Goal: Task Accomplishment & Management: Complete application form

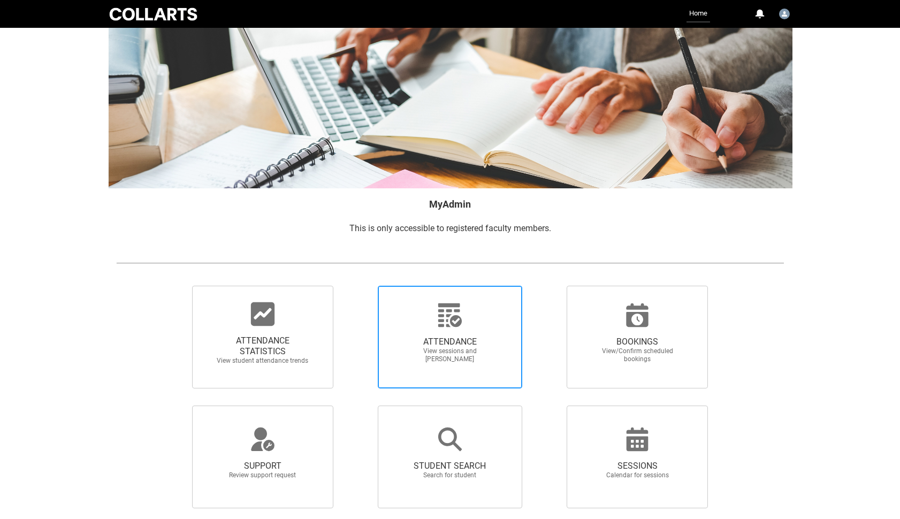
click at [434, 307] on div at bounding box center [450, 315] width 103 height 26
click at [360, 286] on input "ATTENDANCE View sessions and [PERSON_NAME]" at bounding box center [359, 285] width 1 height 1
radio input "true"
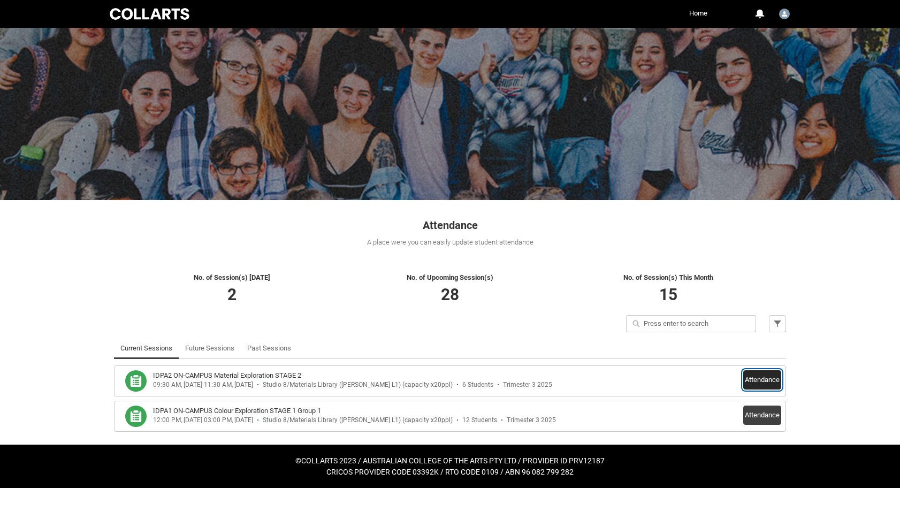
click at [758, 377] on button "Attendance" at bounding box center [762, 379] width 38 height 19
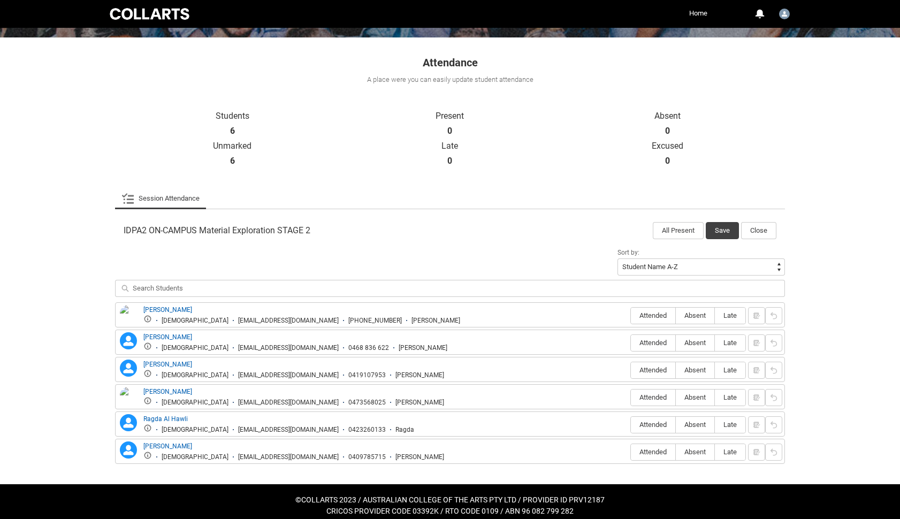
scroll to position [171, 0]
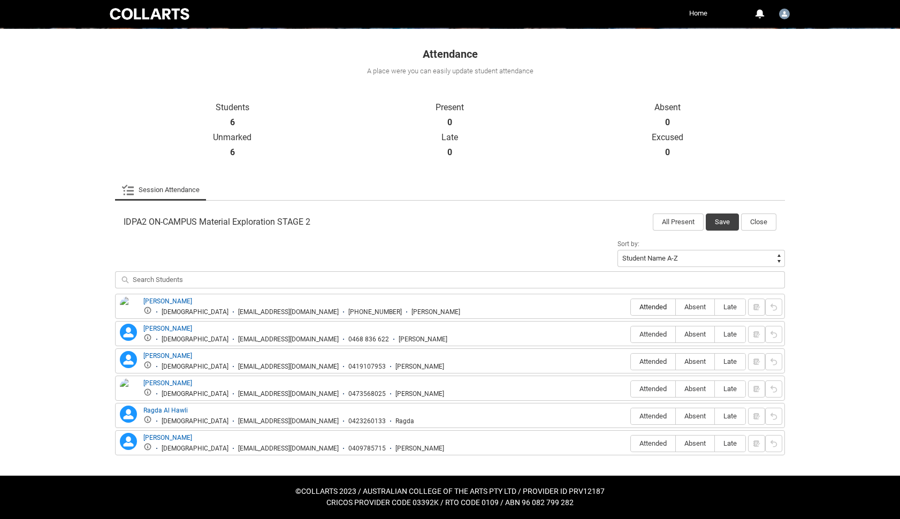
click at [653, 305] on span "Attended" at bounding box center [653, 307] width 44 height 8
click at [631, 307] on input "Attended" at bounding box center [630, 307] width 1 height 1
type lightning-radio-group "Attended"
radio input "true"
click at [693, 333] on span "Absent" at bounding box center [695, 334] width 39 height 8
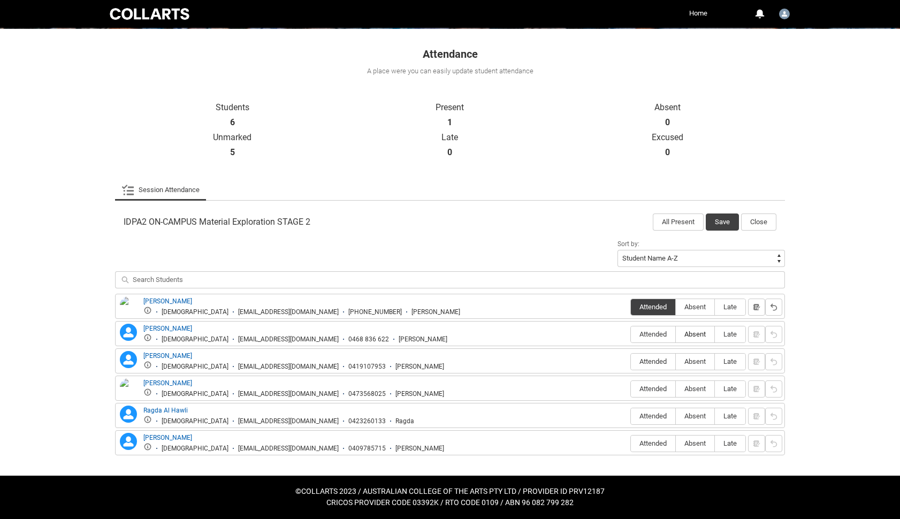
click at [676, 334] on input "Absent" at bounding box center [675, 334] width 1 height 1
type lightning-radio-group "Absent"
radio input "true"
click at [695, 362] on span "Absent" at bounding box center [695, 362] width 39 height 8
click at [676, 362] on input "Absent" at bounding box center [675, 361] width 1 height 1
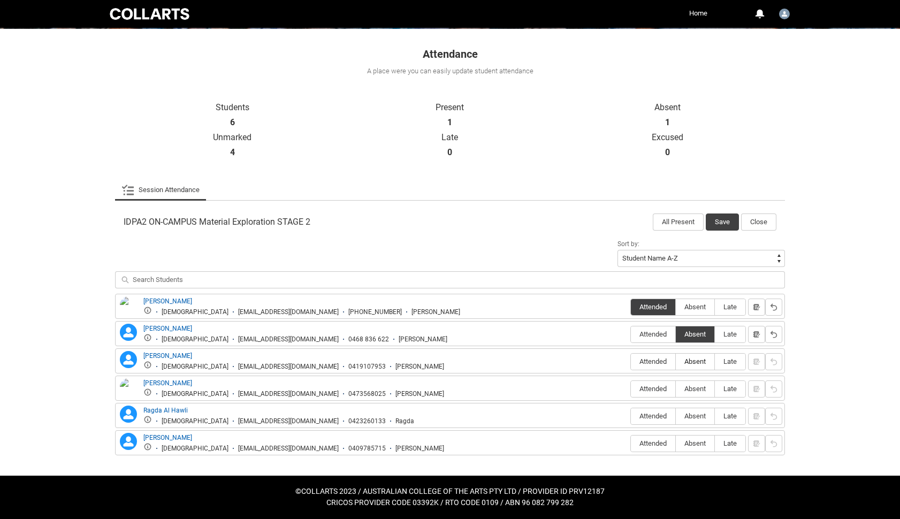
type lightning-radio-group "Absent"
radio input "true"
click at [697, 389] on span "Absent" at bounding box center [695, 389] width 39 height 8
click at [676, 389] on input "Absent" at bounding box center [675, 389] width 1 height 1
type lightning-radio-group "Absent"
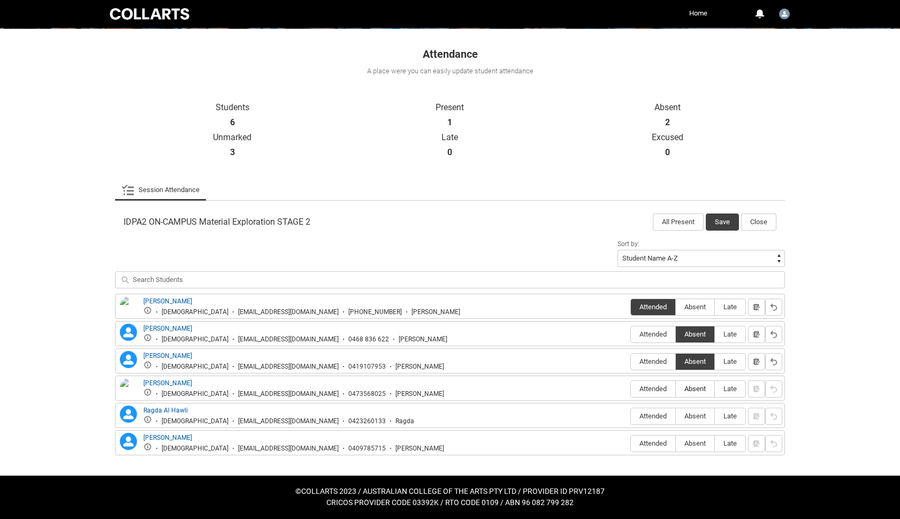
radio input "true"
click at [695, 413] on span "Absent" at bounding box center [695, 416] width 39 height 8
click at [676, 416] on input "Absent" at bounding box center [675, 416] width 1 height 1
type lightning-radio-group "Absent"
radio input "true"
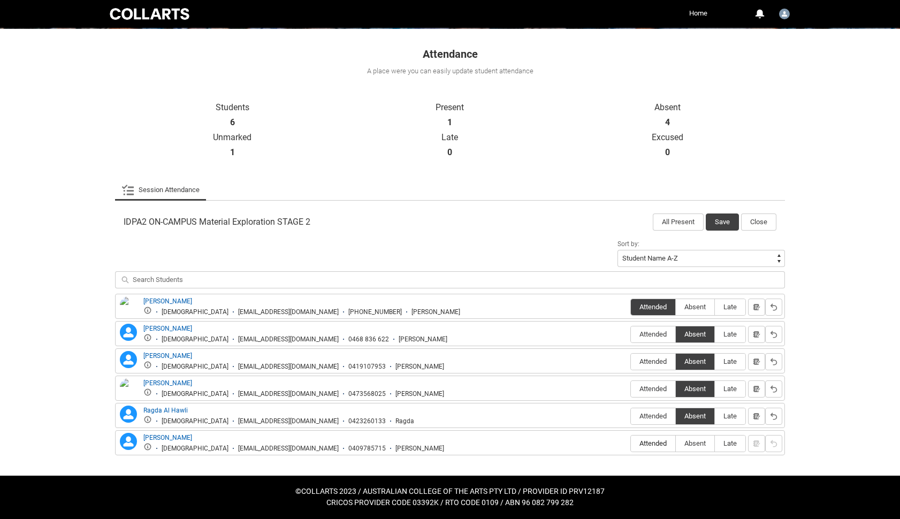
click at [654, 444] on span "Attended" at bounding box center [653, 443] width 44 height 8
click at [631, 444] on input "Attended" at bounding box center [630, 443] width 1 height 1
type lightning-radio-group "Attended"
radio input "true"
click at [727, 220] on button "Save" at bounding box center [722, 222] width 33 height 17
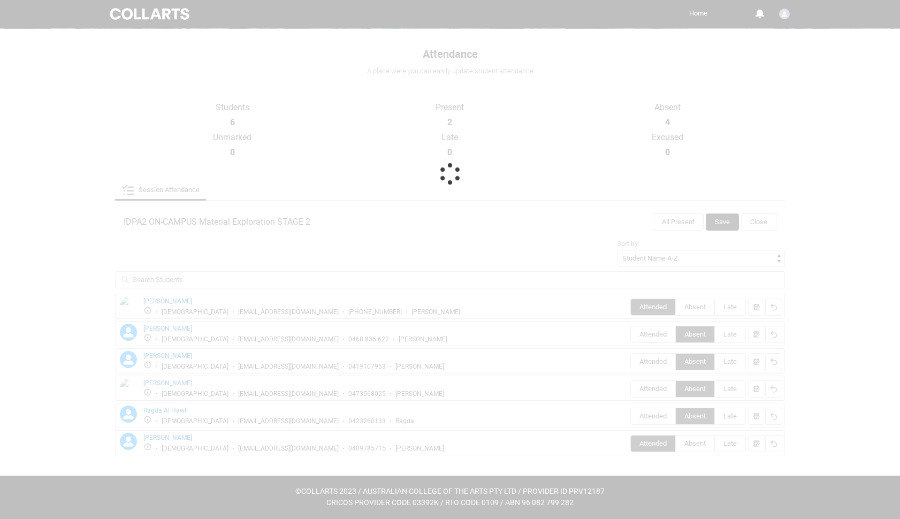
scroll to position [0, 0]
